Goal: Task Accomplishment & Management: Manage account settings

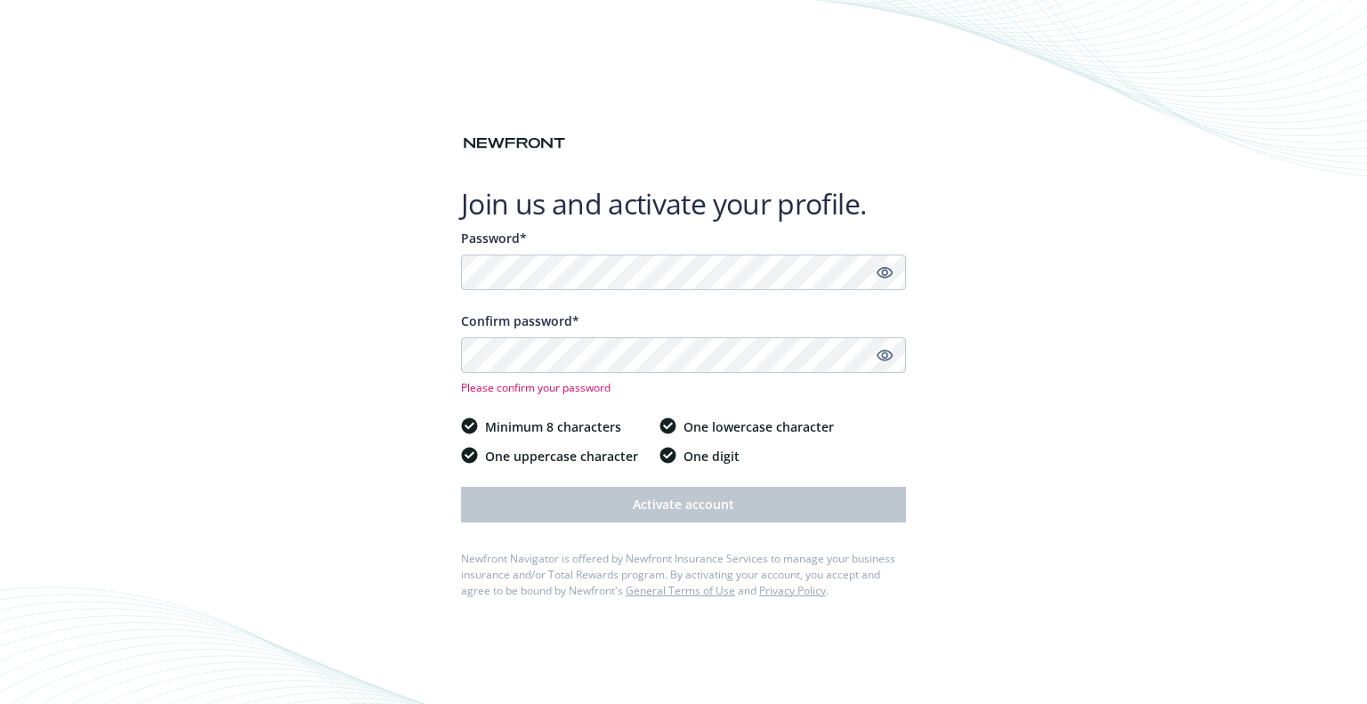
click at [886, 271] on icon "Show password" at bounding box center [884, 273] width 16 height 12
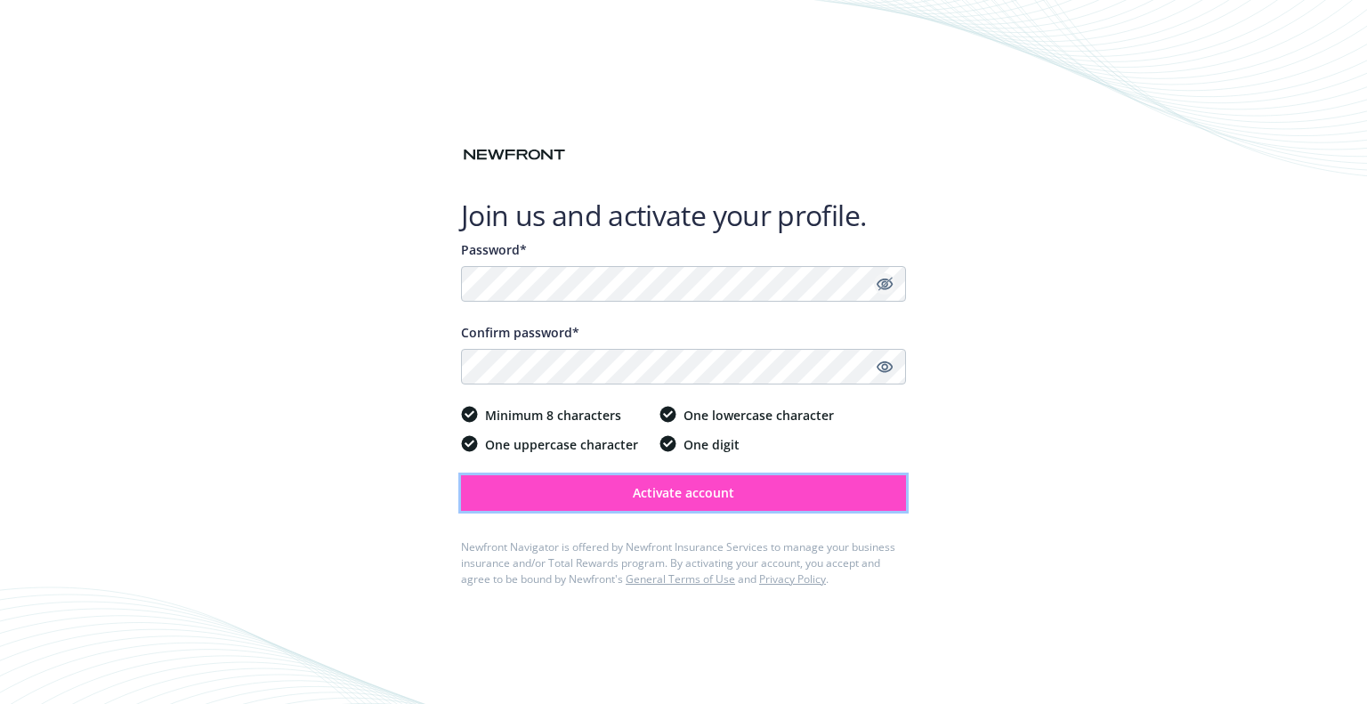
click at [701, 487] on span "Activate account" at bounding box center [683, 492] width 101 height 17
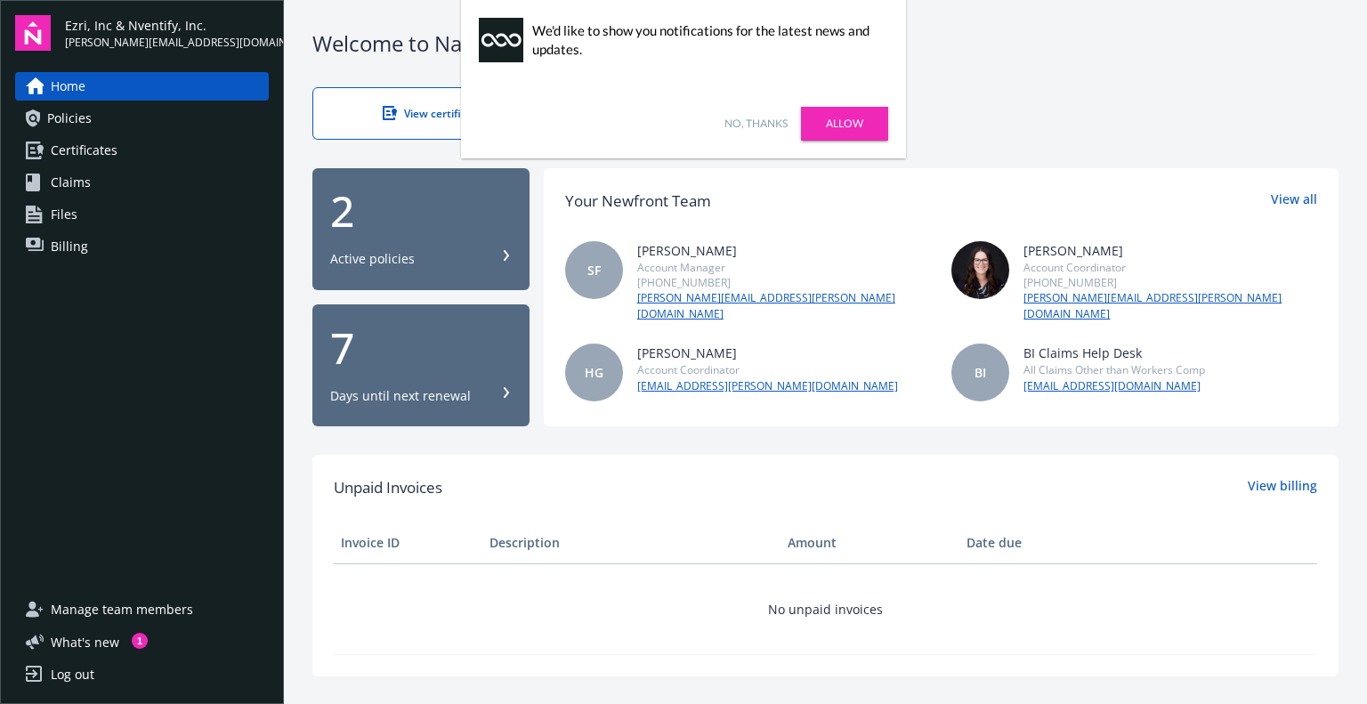
click at [762, 123] on link "No, thanks" at bounding box center [755, 124] width 63 height 16
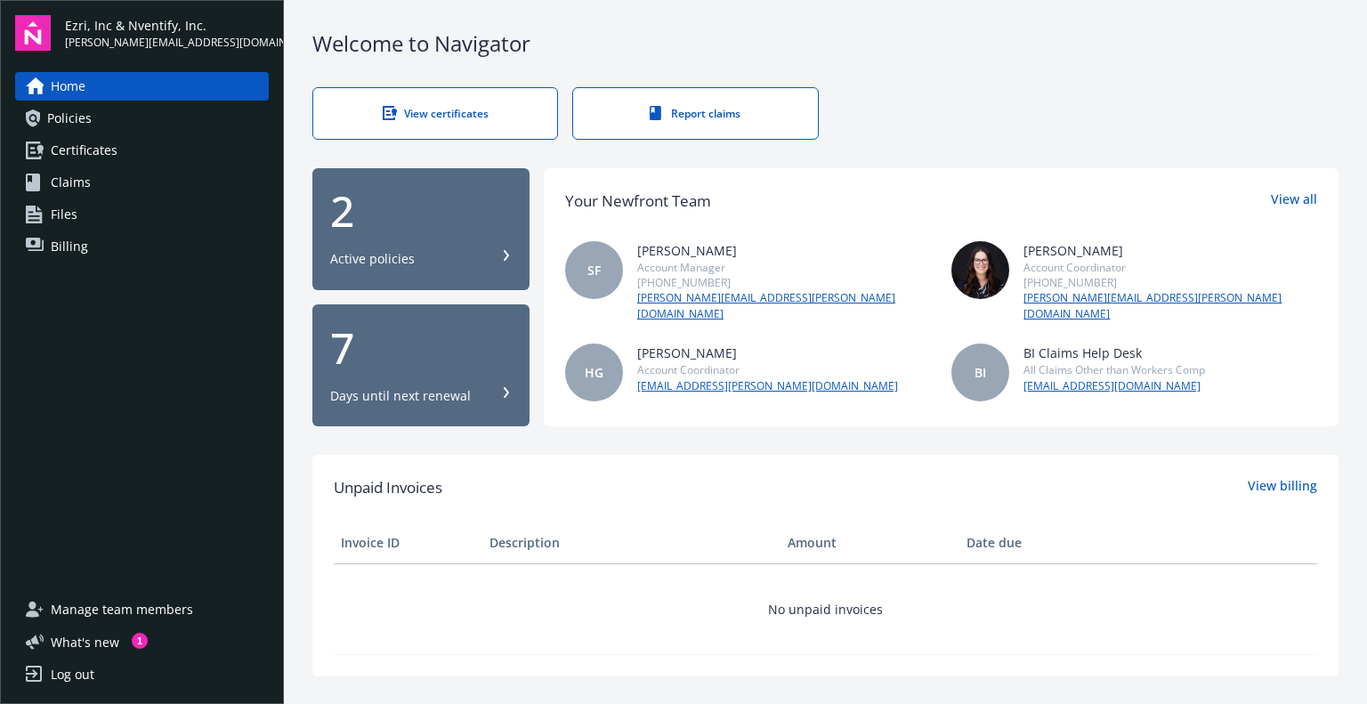
click at [413, 250] on div "Active policies" at bounding box center [421, 259] width 182 height 18
click at [402, 391] on div "Days until next renewal" at bounding box center [400, 396] width 141 height 18
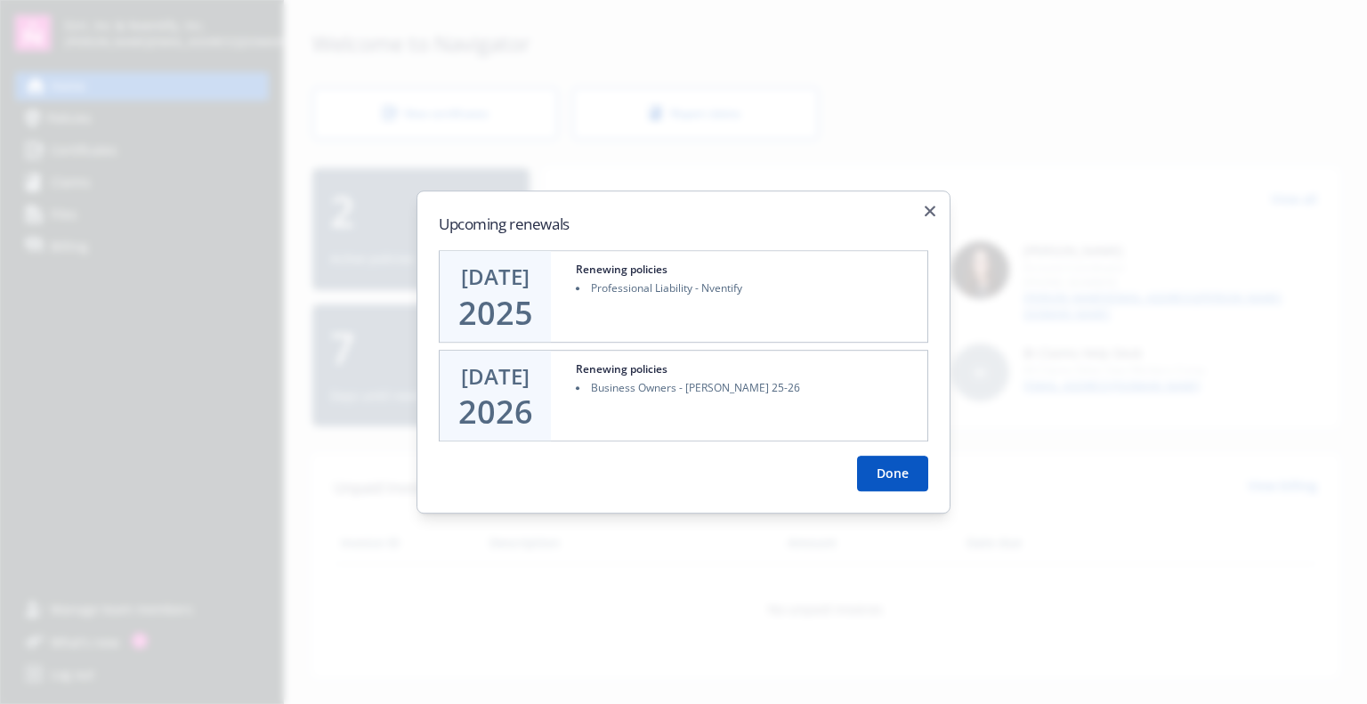
click at [932, 205] on div "Upcoming renewals AUG 20 2025 Renewing policies Professional Liability - Nventi…" at bounding box center [683, 352] width 534 height 324
click at [926, 211] on icon "button" at bounding box center [930, 211] width 11 height 11
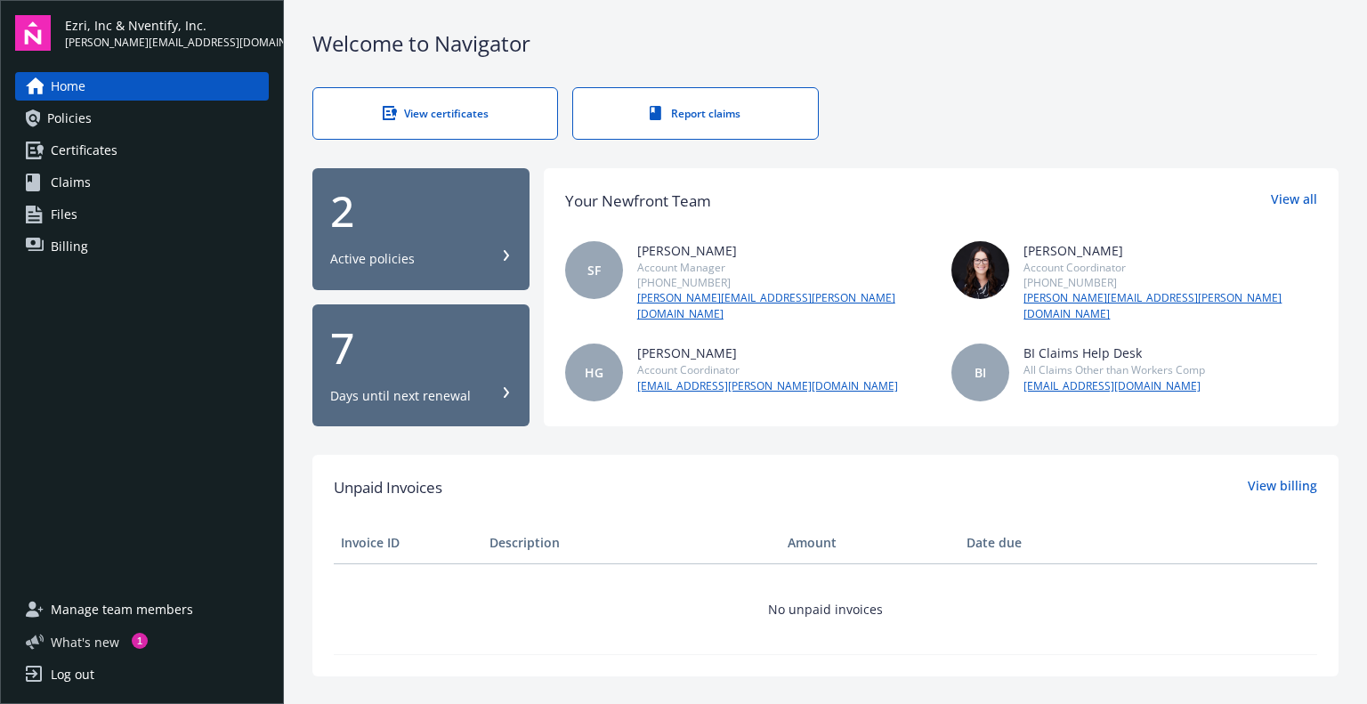
click at [74, 645] on span "What ' s new" at bounding box center [85, 642] width 69 height 19
click at [673, 378] on link "herani.gebre@newfront.com" at bounding box center [767, 386] width 261 height 16
click at [694, 571] on td "No unpaid invoices" at bounding box center [825, 609] width 983 height 91
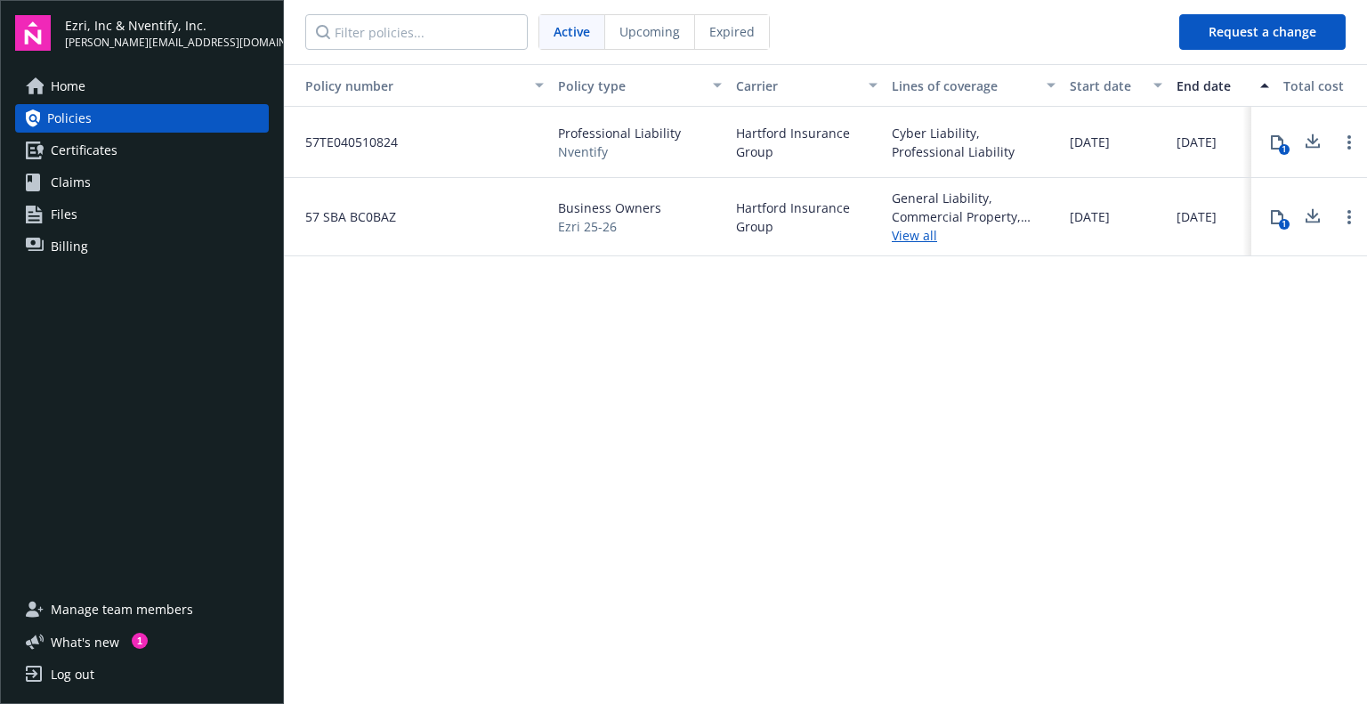
click at [664, 39] on span "Upcoming" at bounding box center [649, 31] width 61 height 19
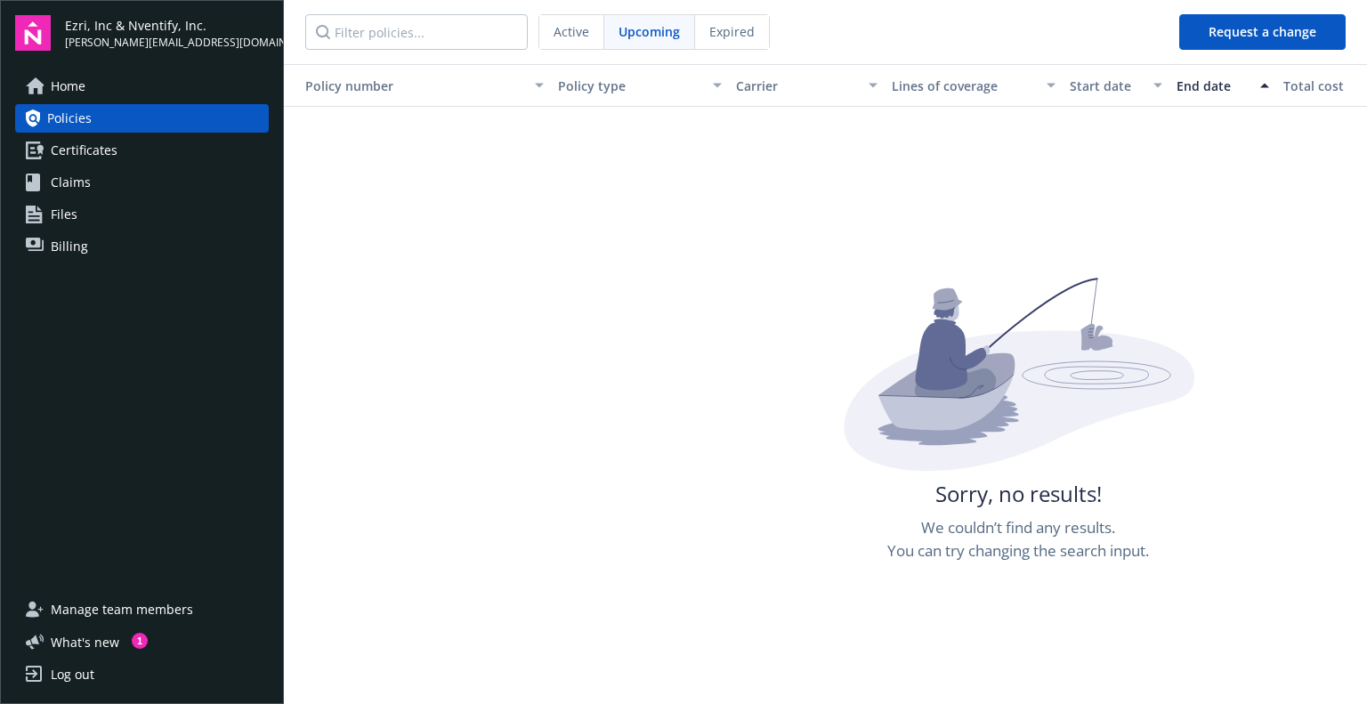
click at [574, 31] on span "Active" at bounding box center [571, 31] width 36 height 19
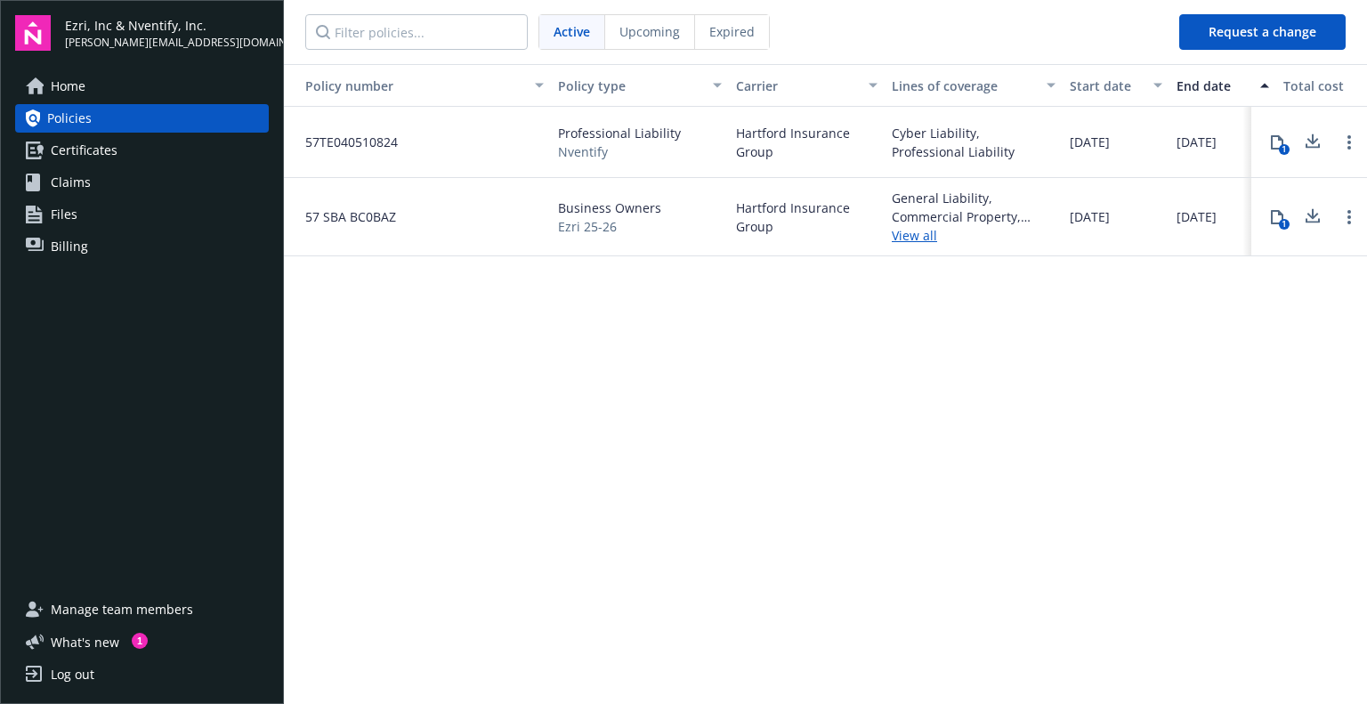
click at [1274, 141] on icon at bounding box center [1277, 142] width 14 height 14
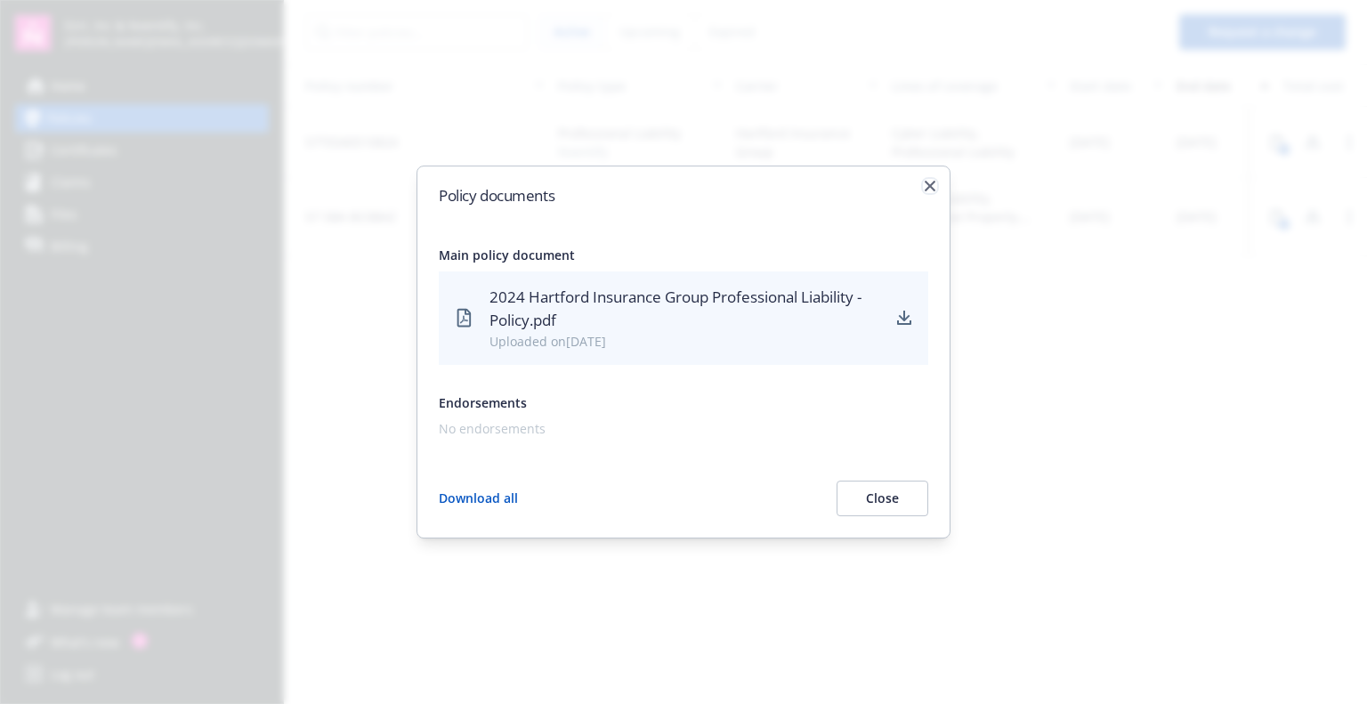
click at [931, 190] on icon "button" at bounding box center [930, 186] width 11 height 11
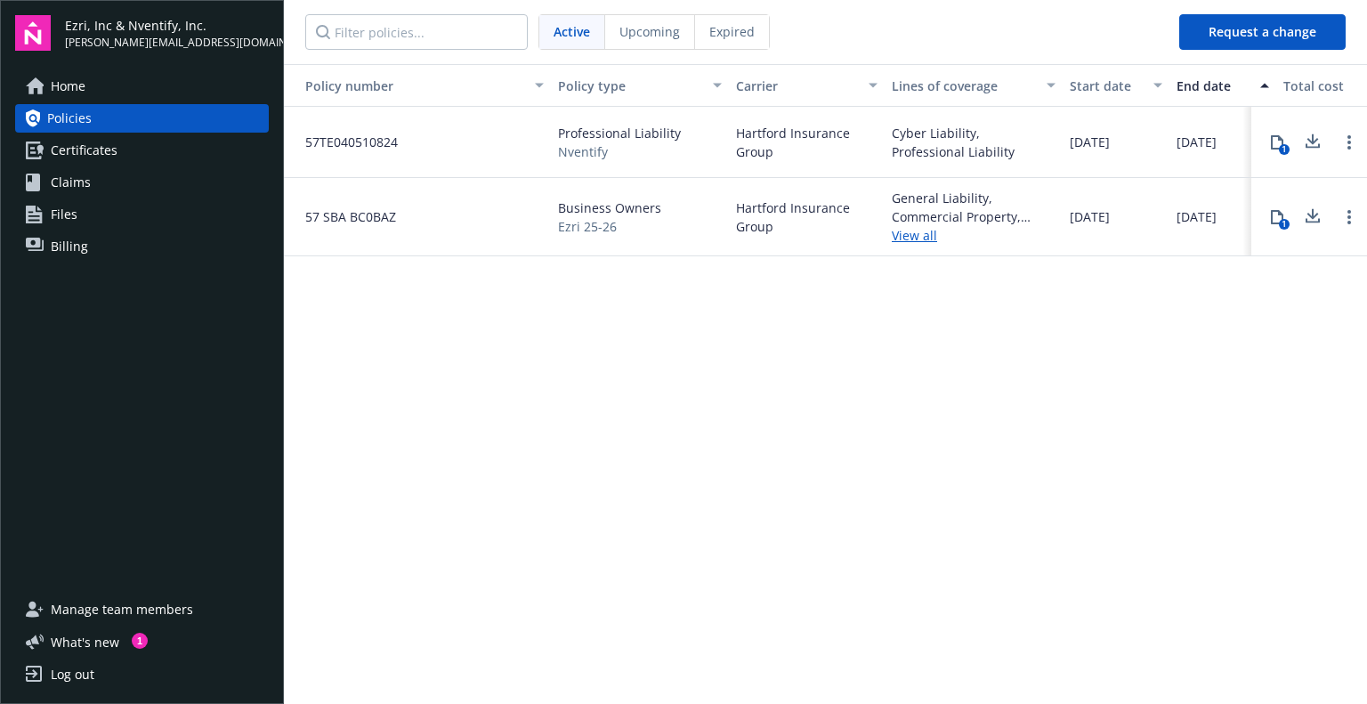
click at [76, 248] on span "Billing" at bounding box center [69, 246] width 37 height 28
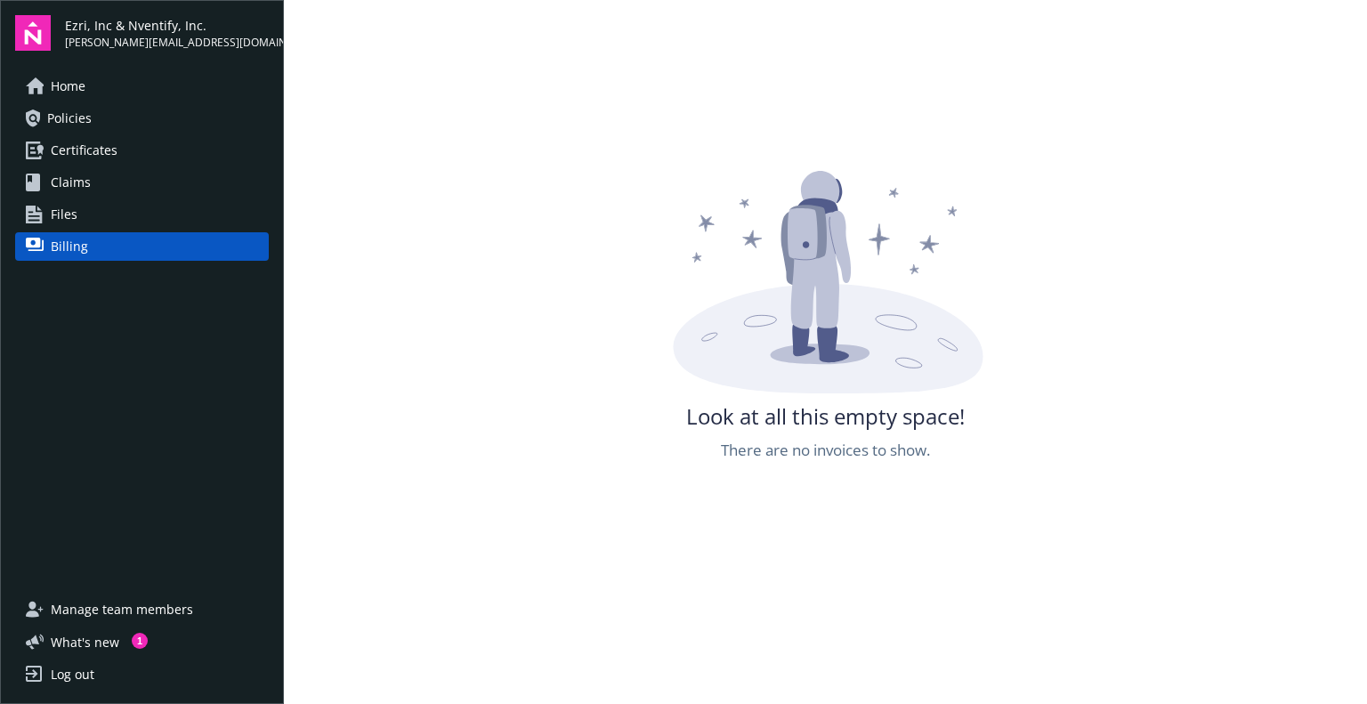
click at [74, 123] on span "Policies" at bounding box center [69, 118] width 44 height 28
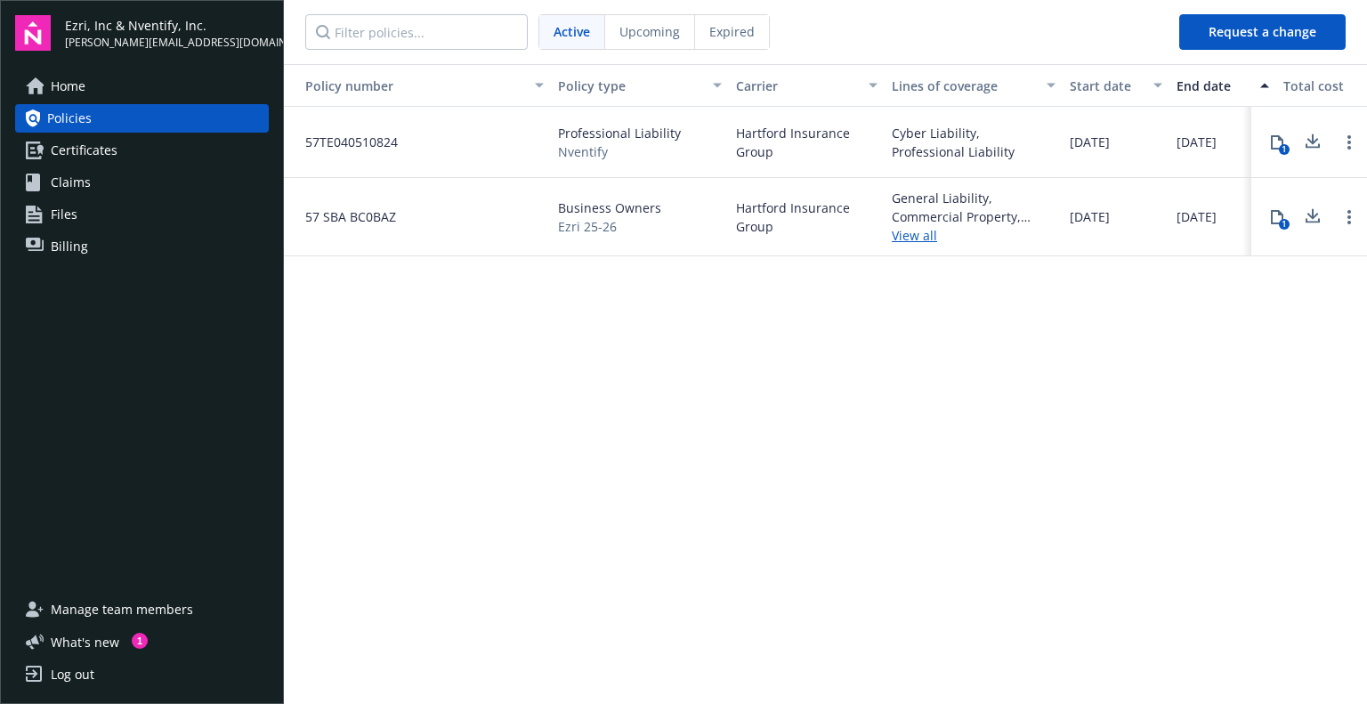
click at [657, 33] on span "Upcoming" at bounding box center [649, 31] width 61 height 19
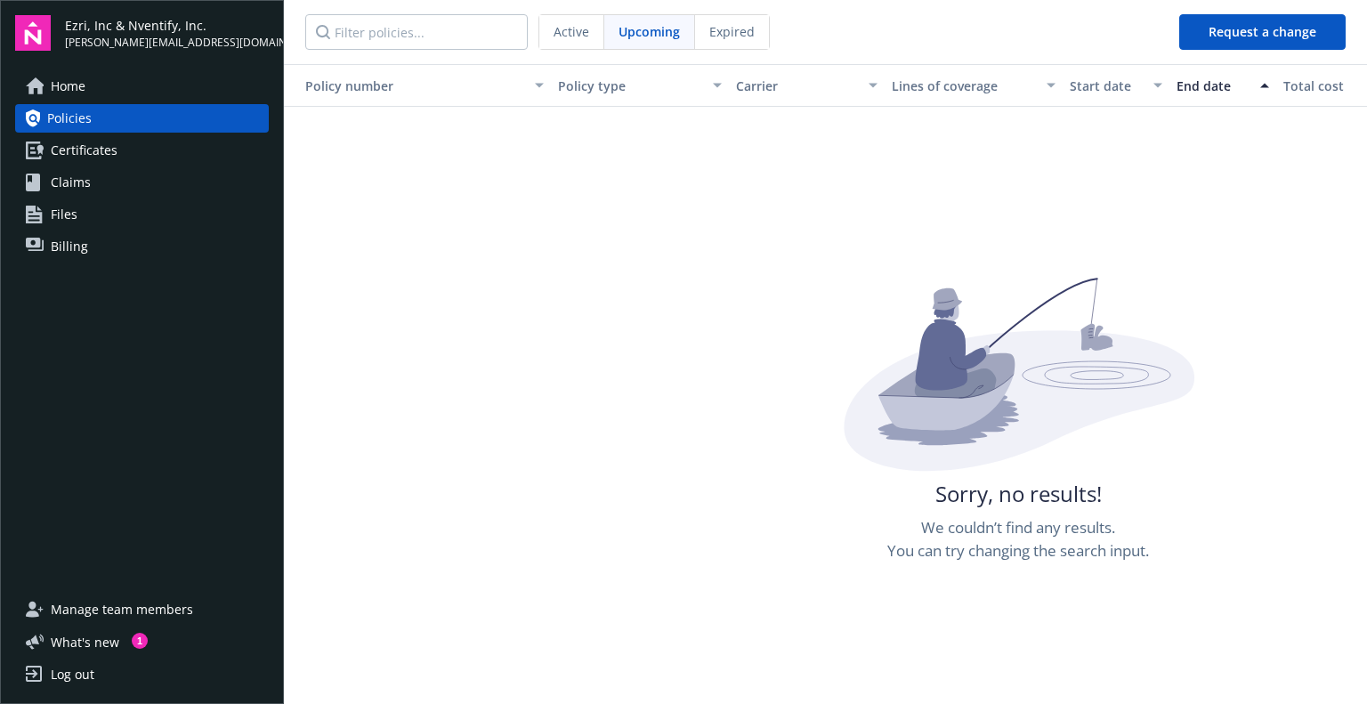
click at [574, 37] on span "Active" at bounding box center [571, 31] width 36 height 19
